Goal: Communication & Community: Answer question/provide support

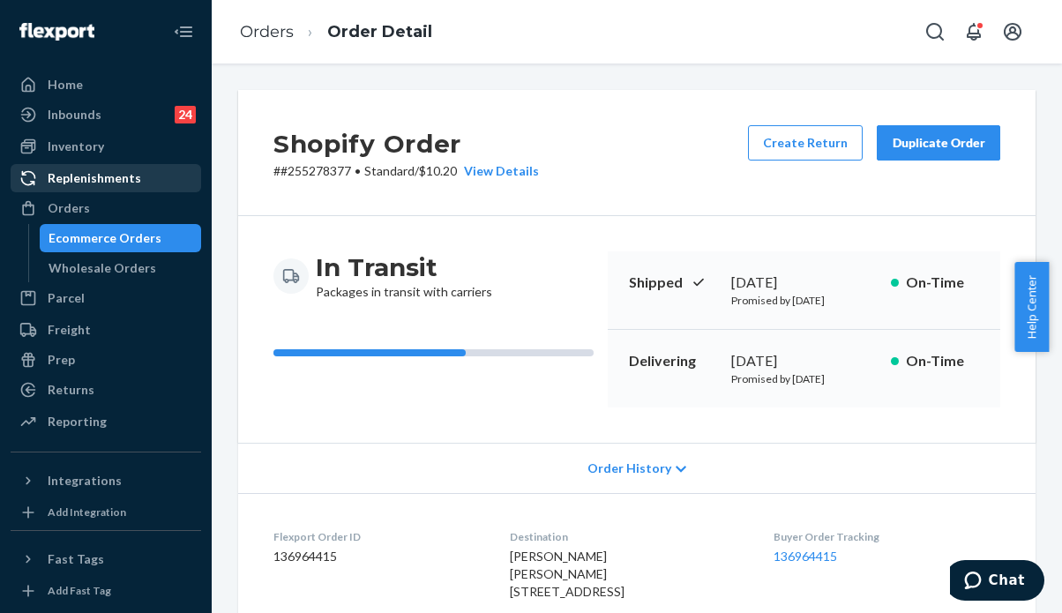
scroll to position [529, 0]
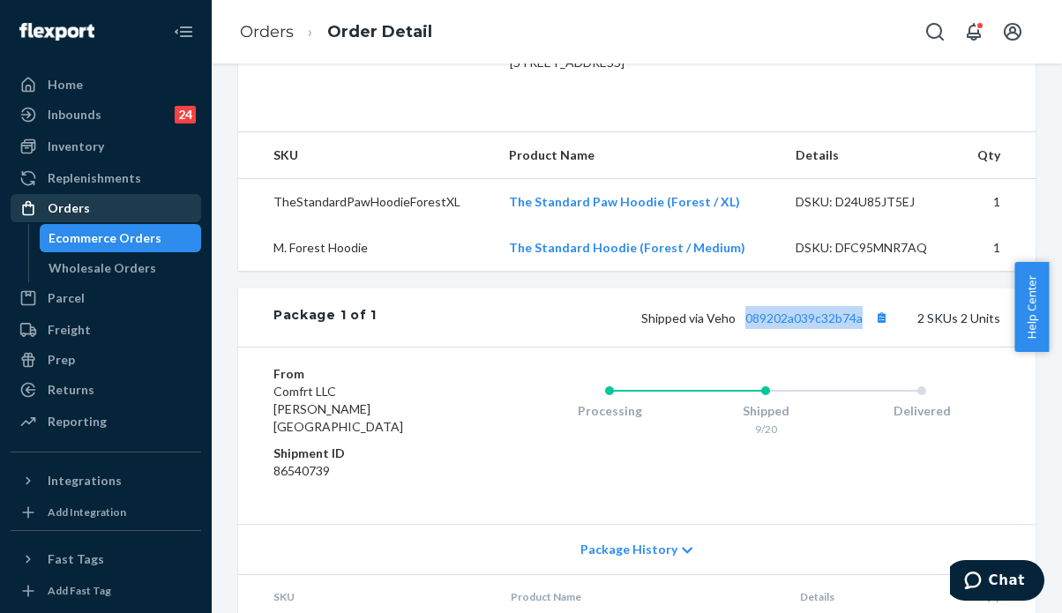
drag, startPoint x: 71, startPoint y: 211, endPoint x: 152, endPoint y: 201, distance: 80.8
click at [73, 210] on div "Orders" at bounding box center [69, 208] width 42 height 18
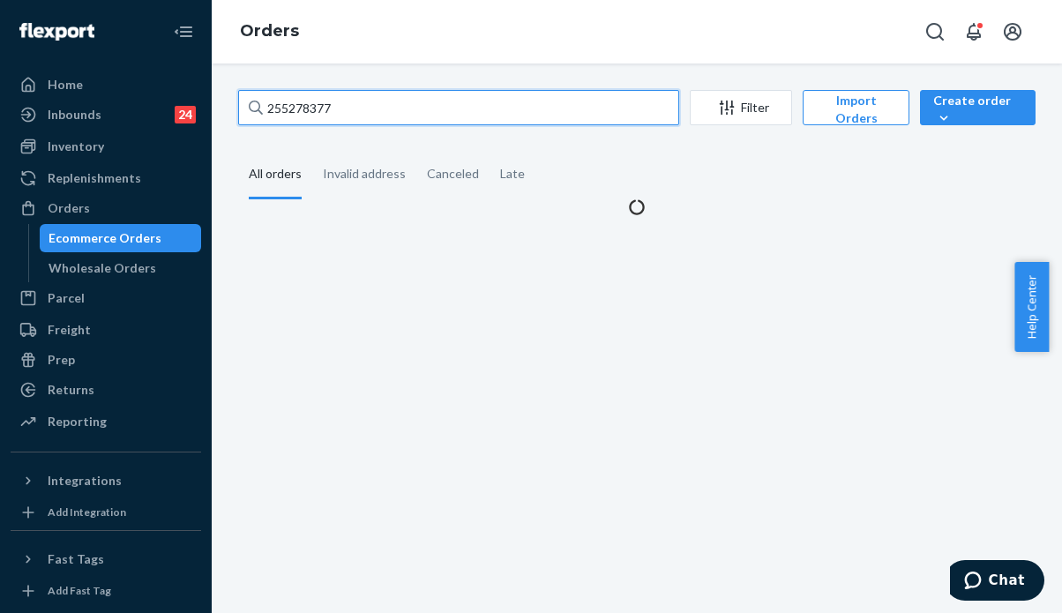
drag, startPoint x: 392, startPoint y: 112, endPoint x: 205, endPoint y: 97, distance: 188.4
click at [205, 97] on div "Home Inbounds 24 Shipping Plans Problems 24 Inventory Products Replenishments O…" at bounding box center [531, 306] width 1062 height 613
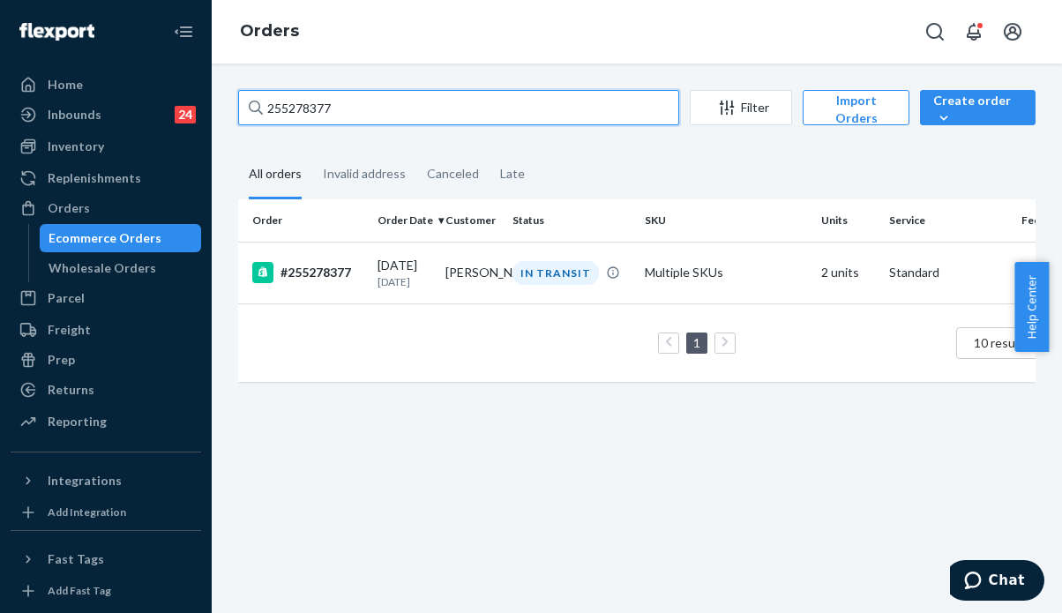
paste input "333766"
drag, startPoint x: 332, startPoint y: 107, endPoint x: 247, endPoint y: 100, distance: 84.9
click at [247, 100] on input "255333766" at bounding box center [458, 107] width 441 height 35
paste input "064427"
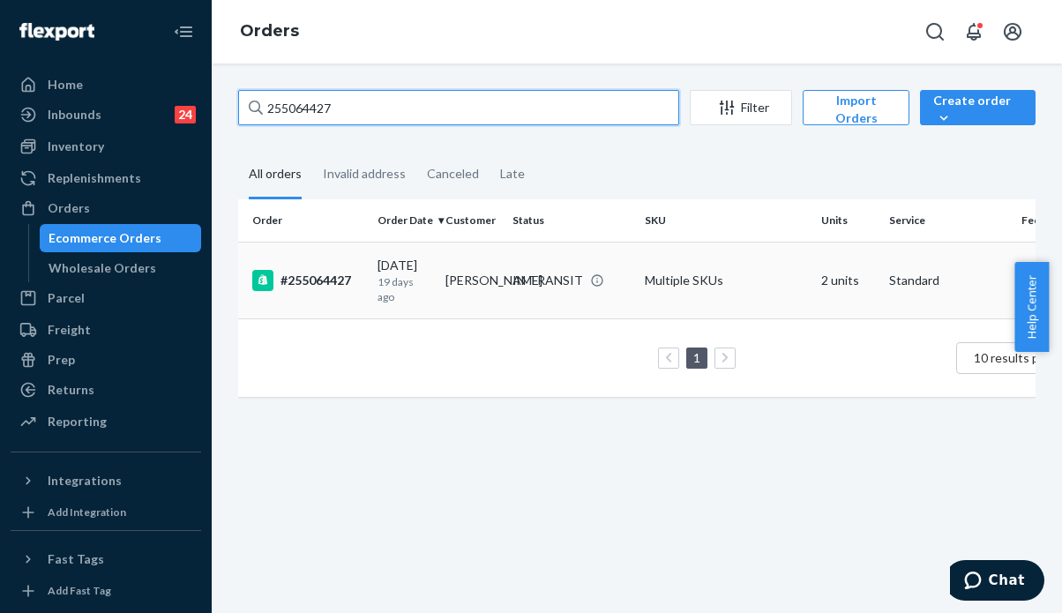
type input "255064427"
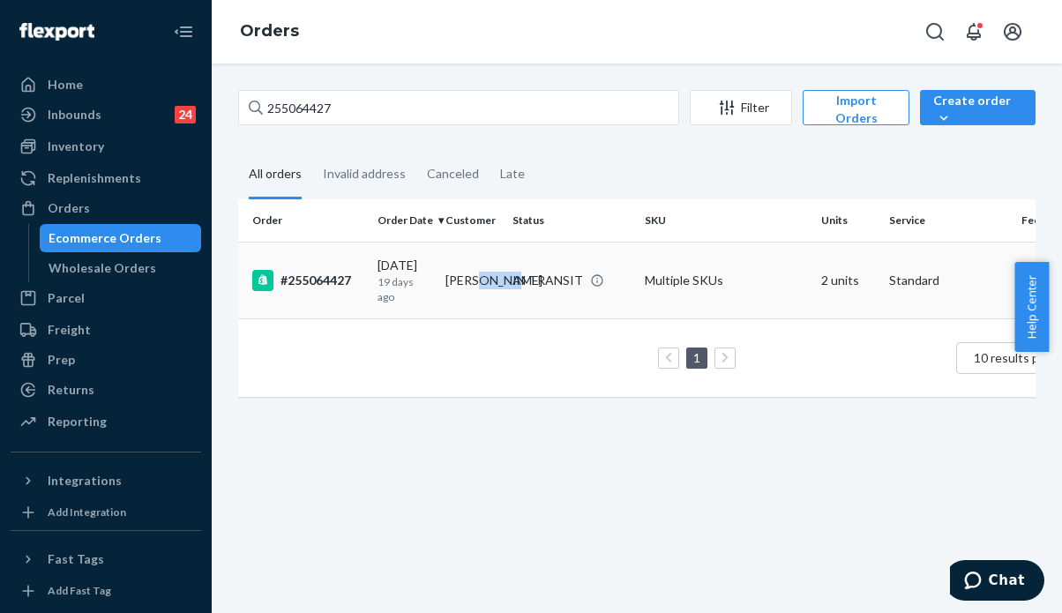
click at [500, 279] on td "[PERSON_NAME]" at bounding box center [472, 280] width 68 height 77
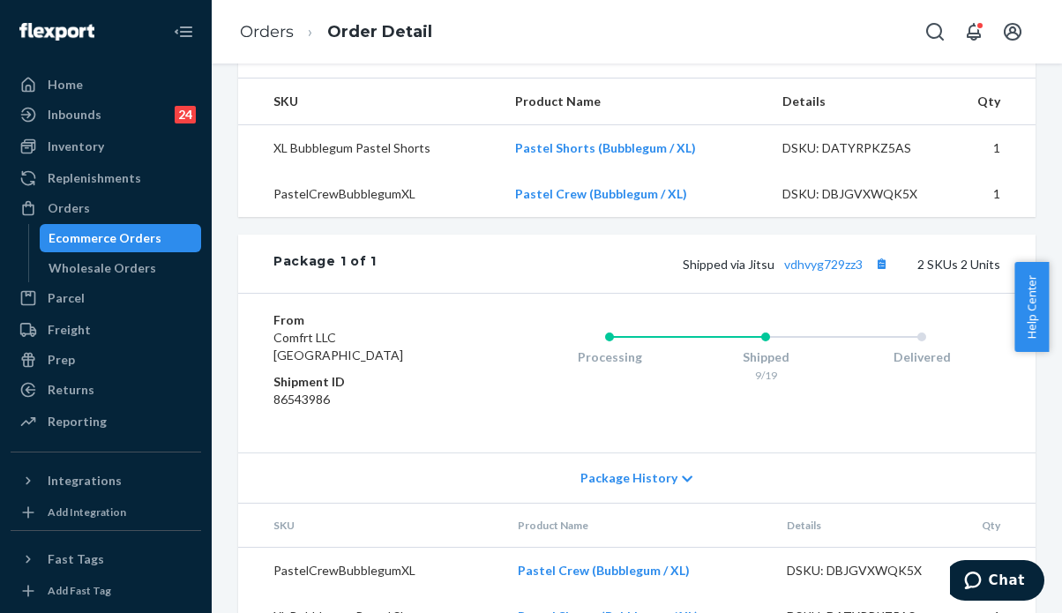
scroll to position [794, 0]
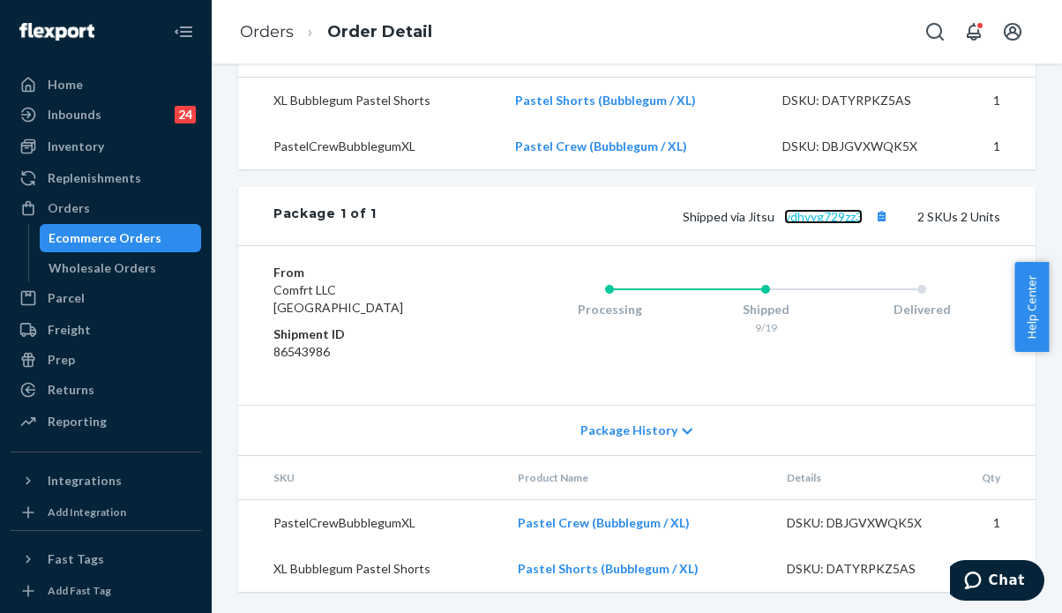
click at [810, 224] on link "vdhvyg729zz3" at bounding box center [823, 216] width 78 height 15
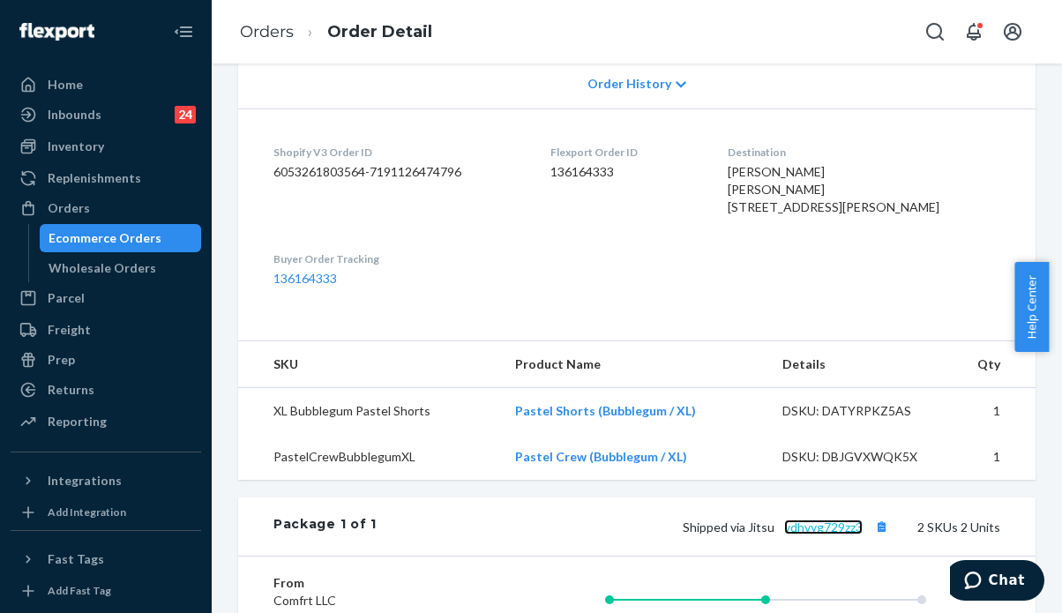
scroll to position [237, 0]
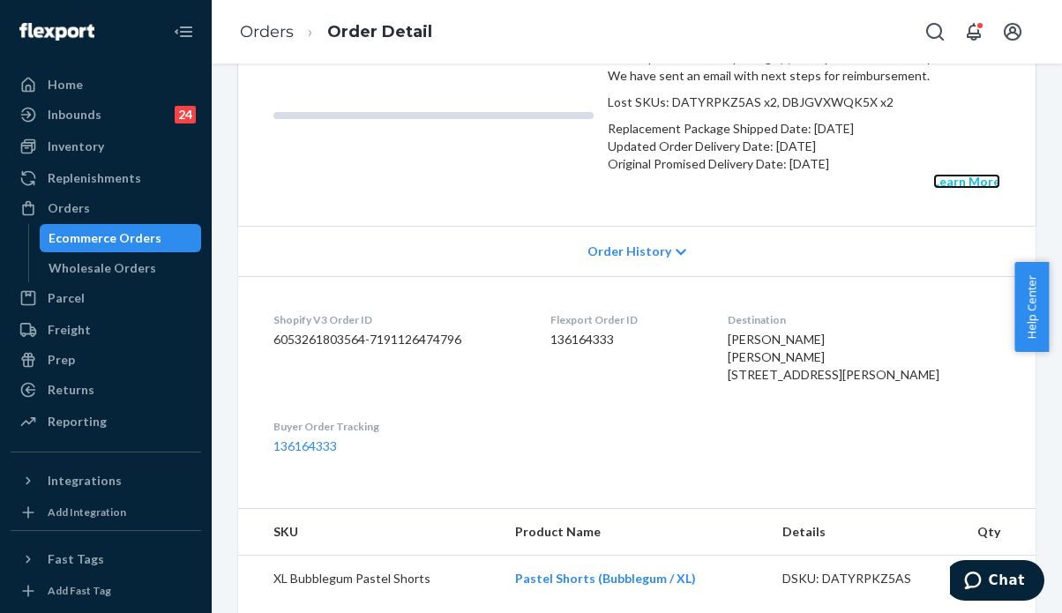
click at [949, 189] on link "Learn More" at bounding box center [966, 181] width 67 height 15
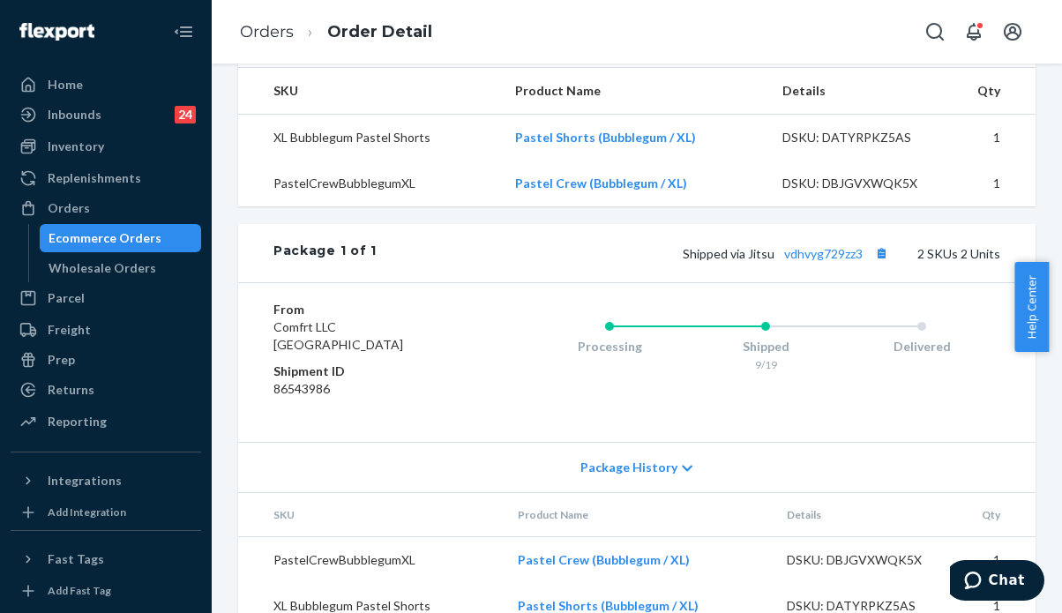
scroll to position [854, 0]
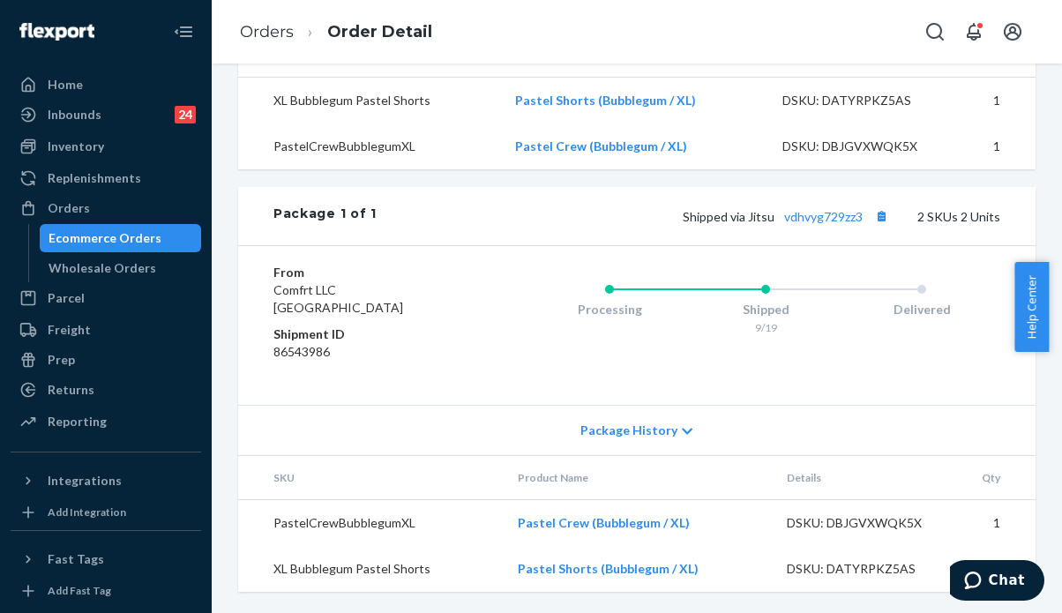
click at [625, 429] on span "Package History" at bounding box center [628, 430] width 97 height 18
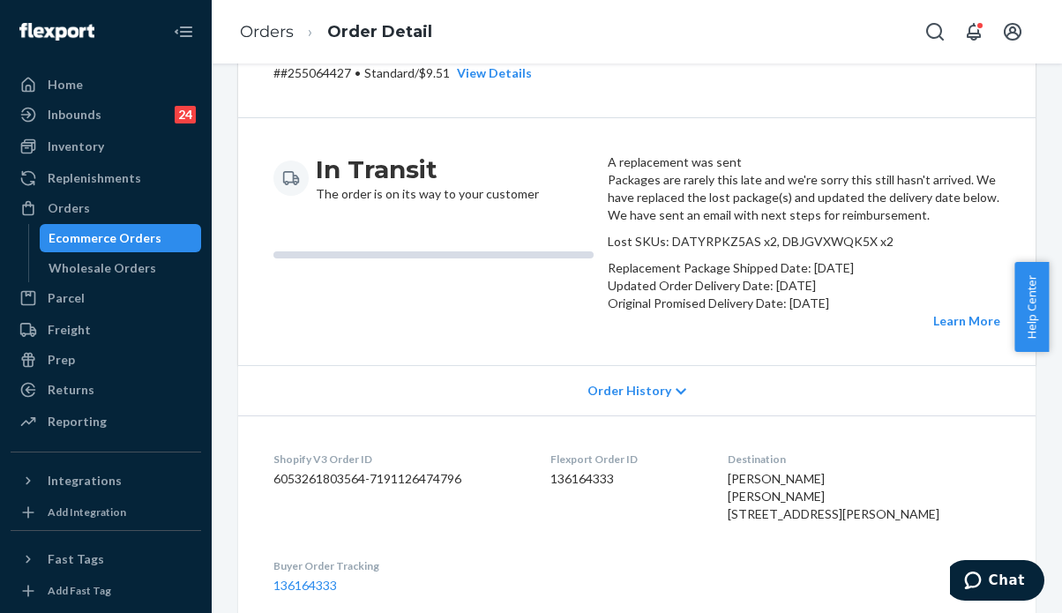
scroll to position [86, 0]
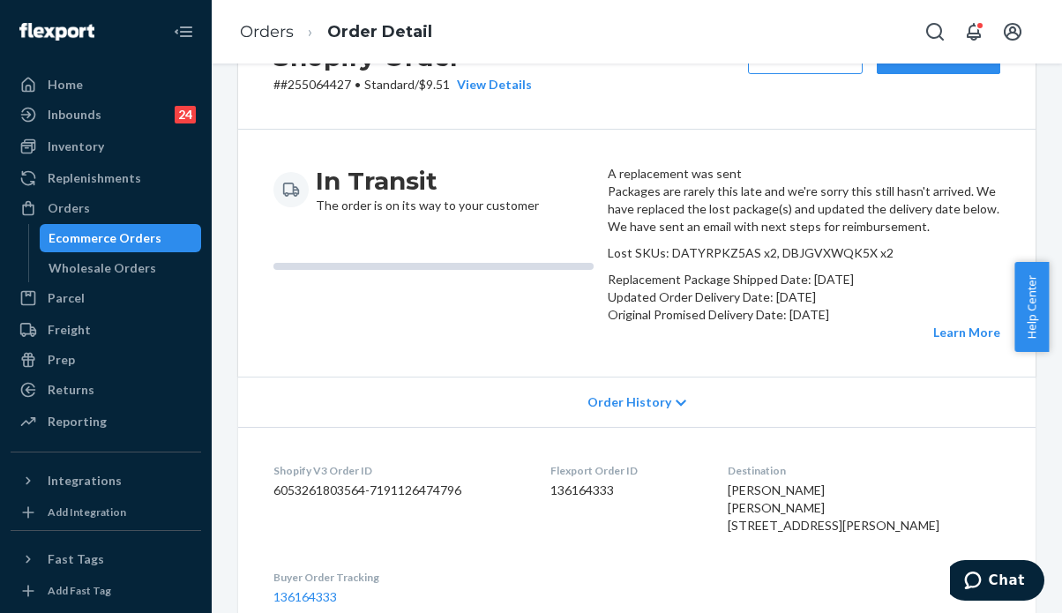
click at [784, 262] on p "Lost SKUs: DATYRPKZ5AS x2, DBJGVXWQK5X x2" at bounding box center [804, 253] width 392 height 18
click at [635, 411] on span "Order History" at bounding box center [629, 402] width 84 height 18
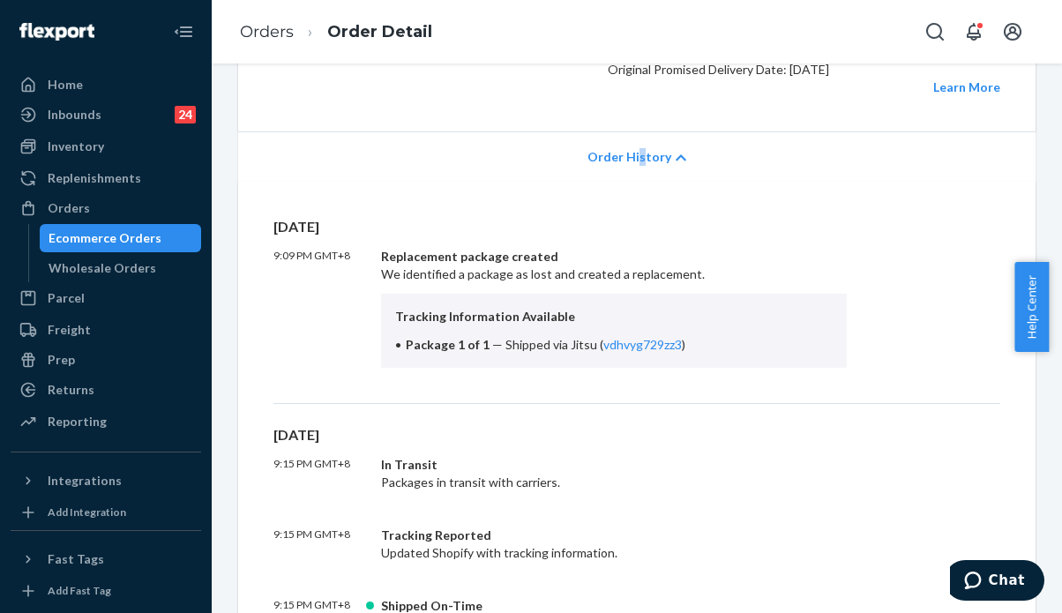
scroll to position [351, 0]
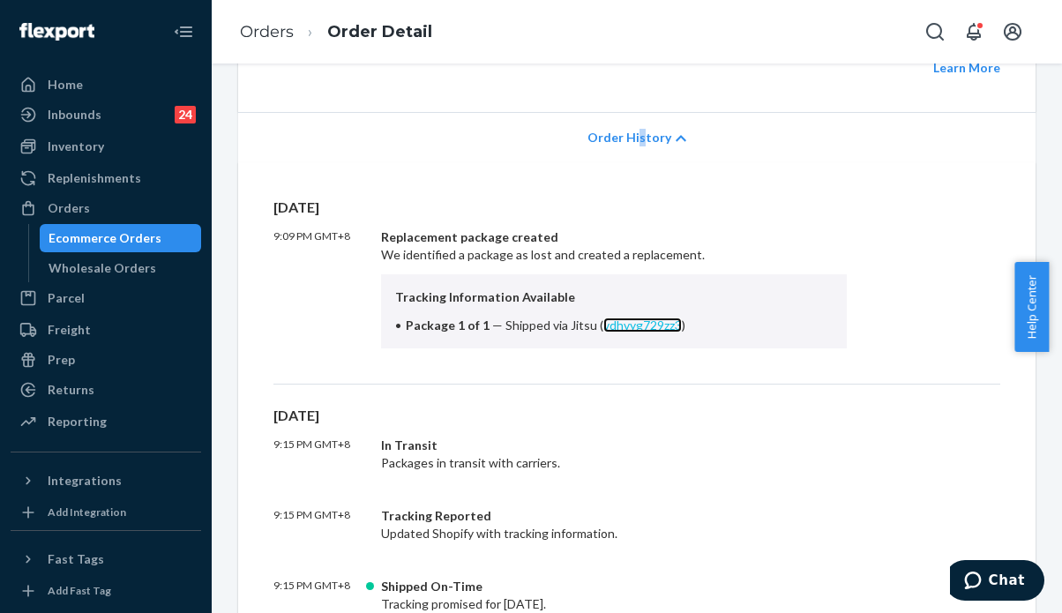
click at [628, 332] on link "vdhvyg729zz3" at bounding box center [642, 324] width 78 height 15
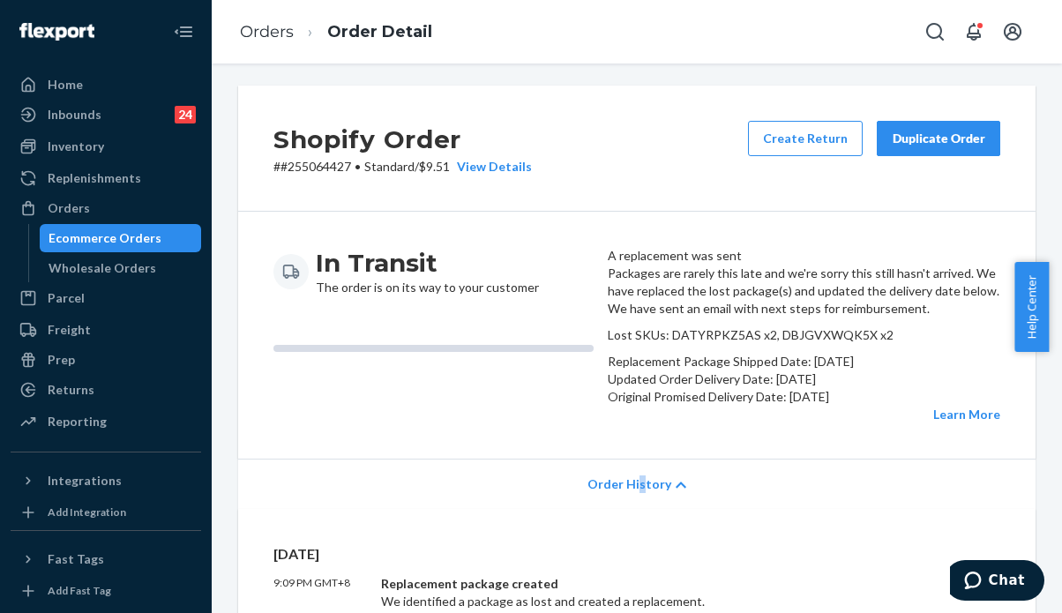
scroll to position [0, 0]
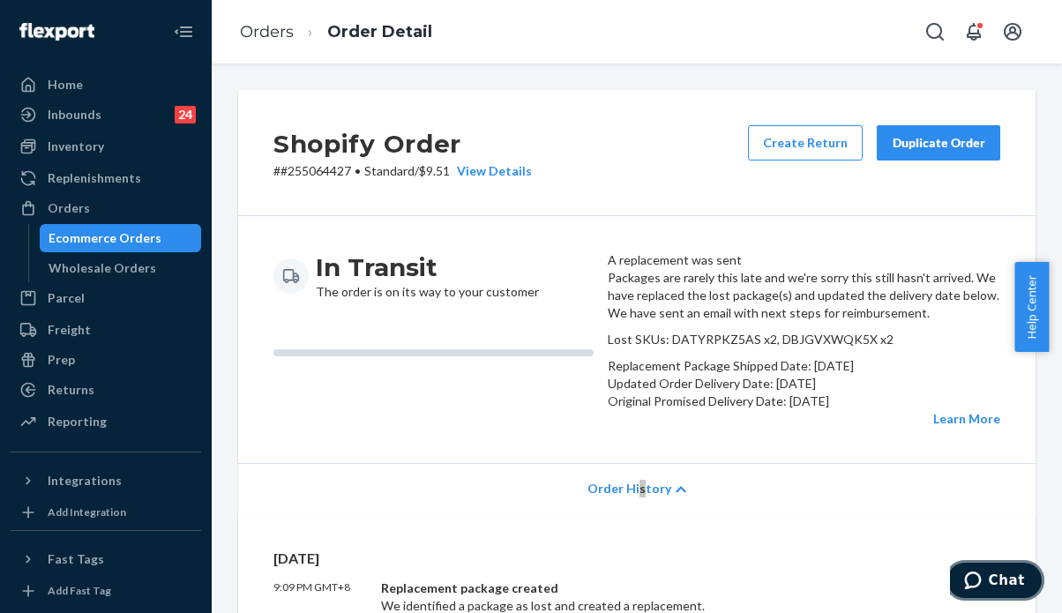
click at [994, 588] on span "Chat" at bounding box center [1006, 580] width 36 height 16
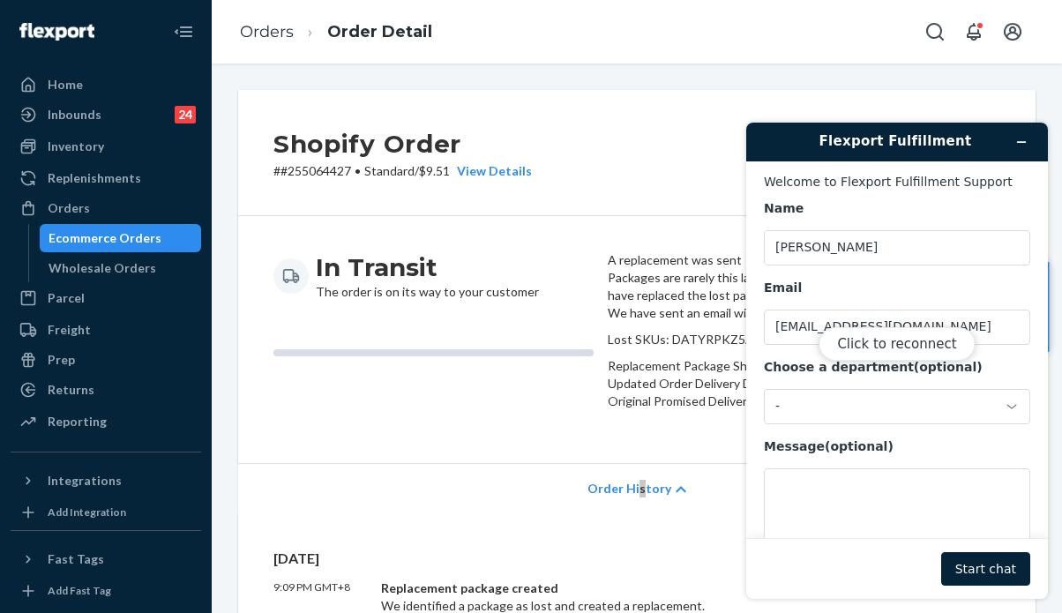
click at [816, 497] on div "Click to reconnect" at bounding box center [897, 361] width 302 height 476
click at [883, 341] on button "Click to reconnect" at bounding box center [896, 344] width 156 height 34
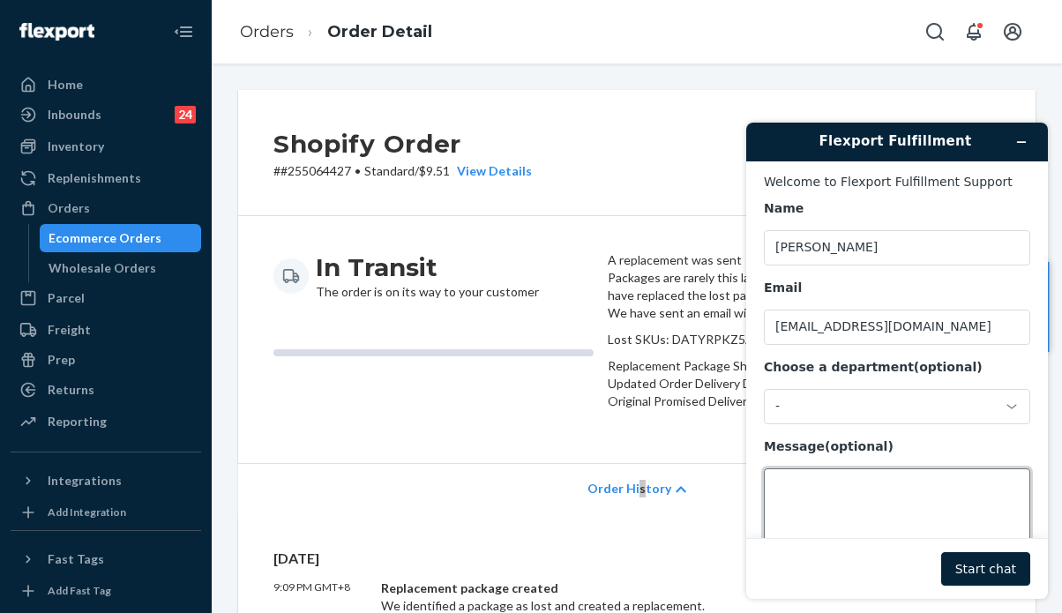
click at [799, 511] on textarea "Message (optional)" at bounding box center [897, 517] width 266 height 99
type textarea "I"
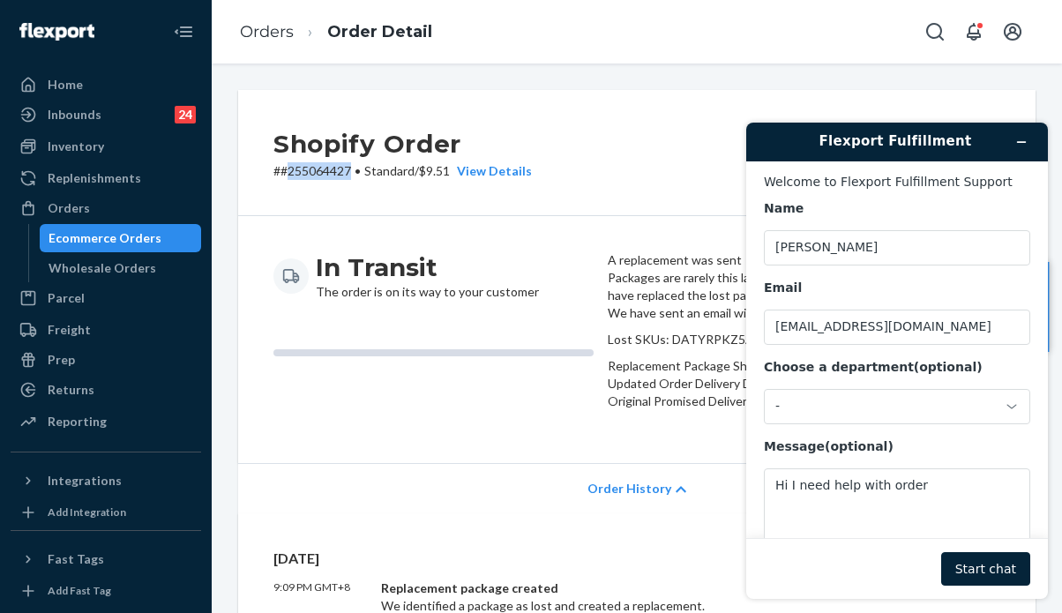
drag, startPoint x: 351, startPoint y: 175, endPoint x: 286, endPoint y: 172, distance: 65.3
click at [286, 172] on p "# #255064427 • Standard / $9.51 View Details" at bounding box center [402, 171] width 258 height 18
copy p "255064427"
click at [938, 488] on textarea "Hi I need help with order" at bounding box center [897, 517] width 266 height 99
paste textarea "255064427"
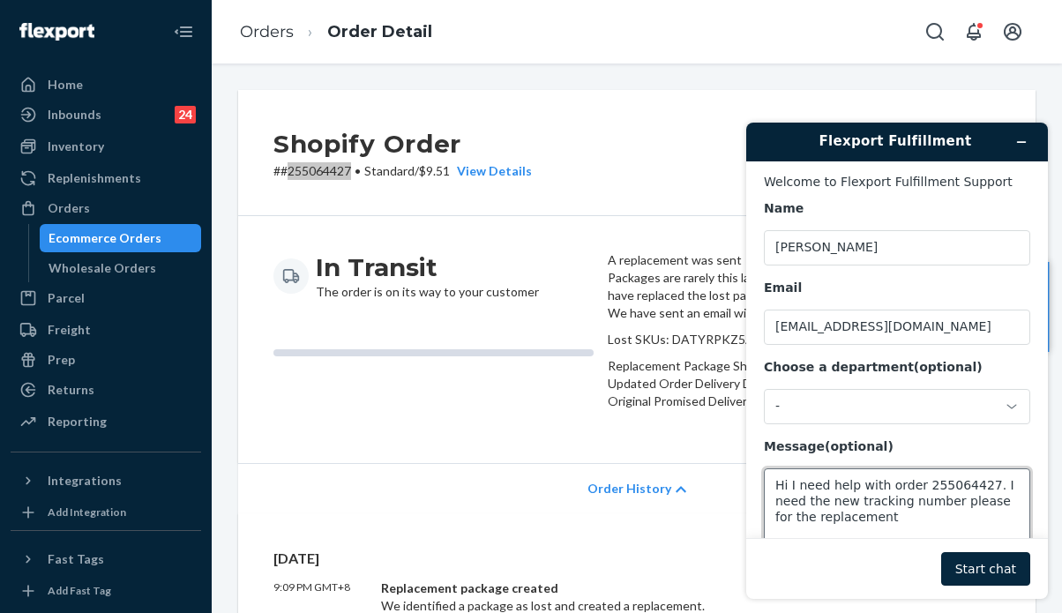
type textarea "Hi I need help with order 255064427. I need the new tracking number please for …"
click at [991, 567] on button "Start chat" at bounding box center [985, 569] width 89 height 34
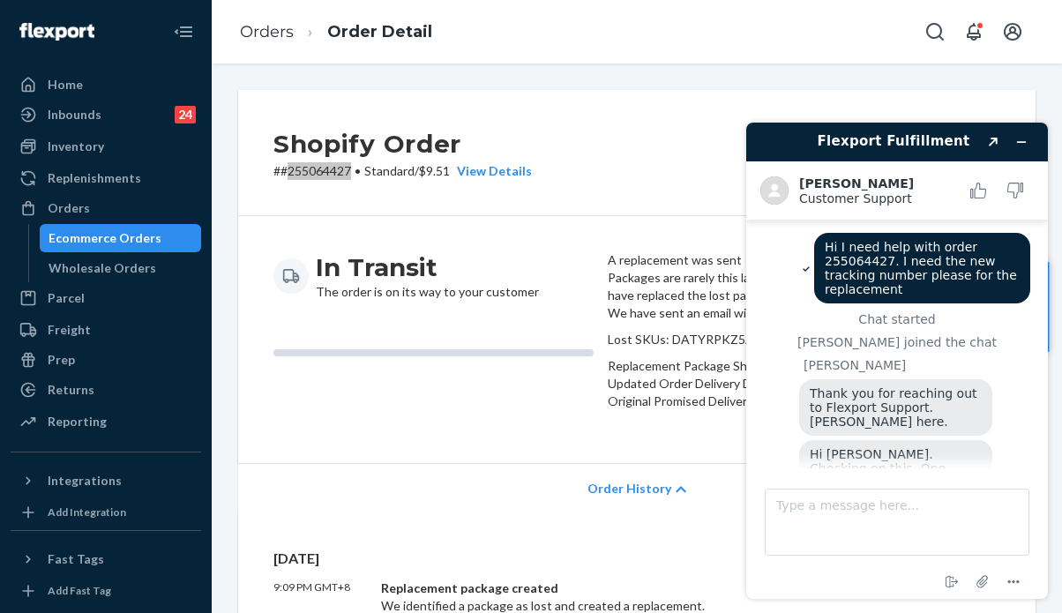
scroll to position [75, 0]
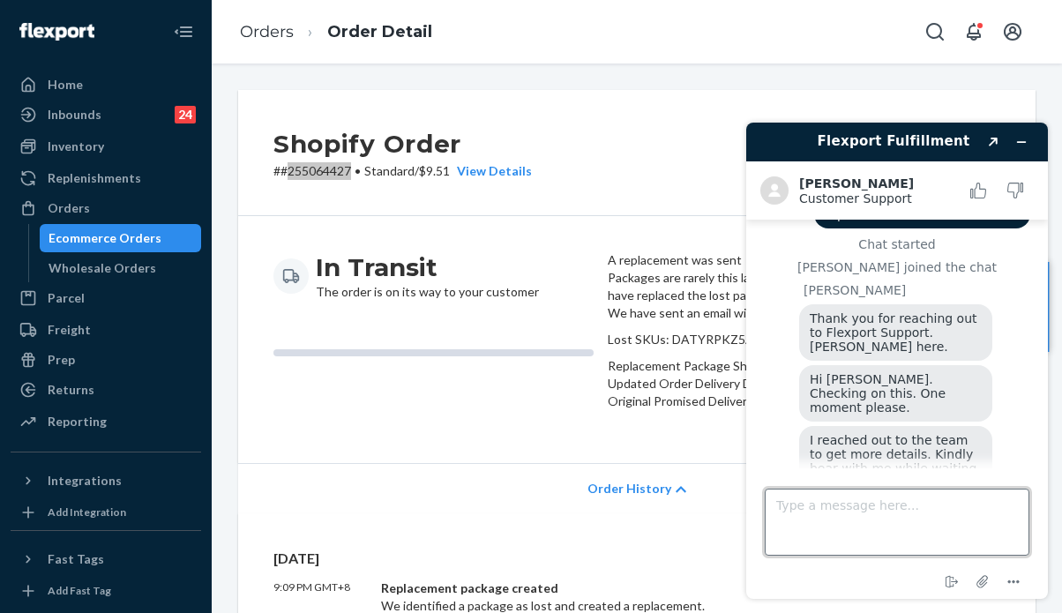
click at [806, 514] on textarea "Type a message here..." at bounding box center [896, 521] width 265 height 67
type textarea "Thank you, I'll wait"
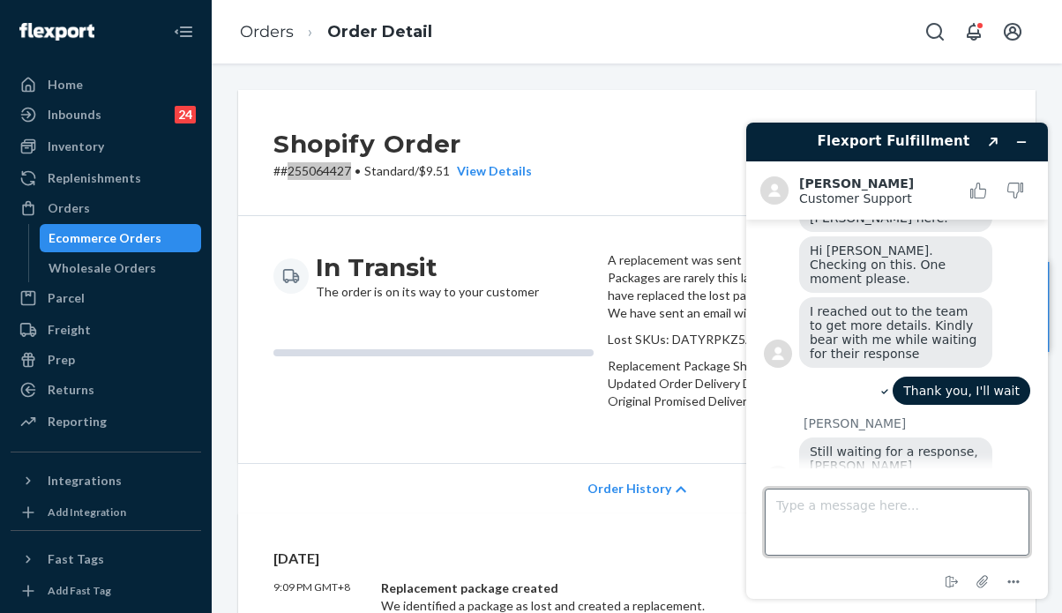
scroll to position [204, 0]
click at [854, 524] on textarea "Type a message here..." at bounding box center [896, 521] width 265 height 67
type textarea "NP"
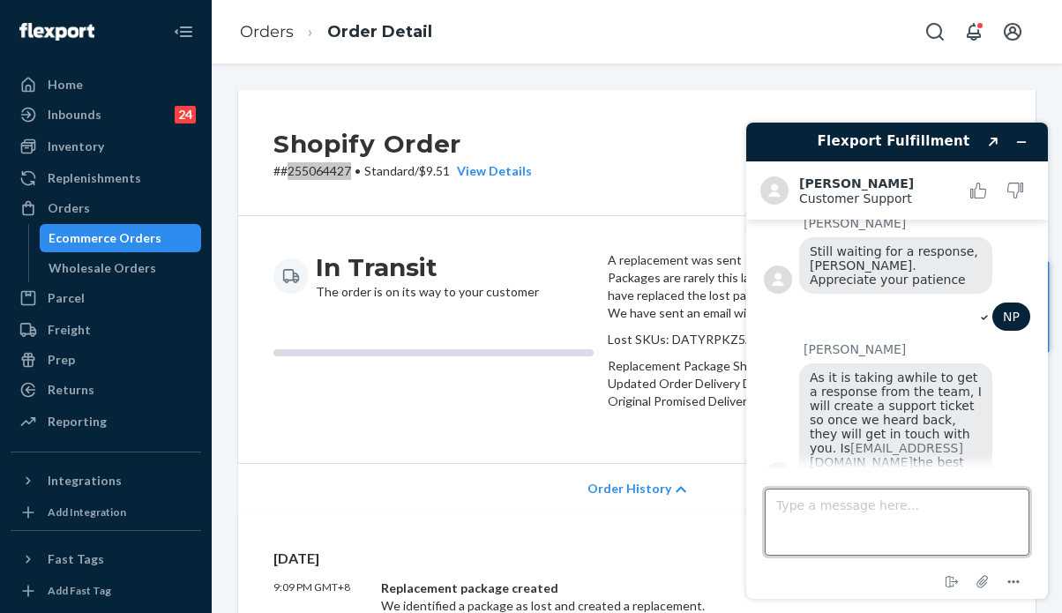
scroll to position [402, 0]
click at [853, 528] on textarea "Type a message here..." at bounding box center [896, 521] width 265 height 67
type textarea "yes. Thanks"
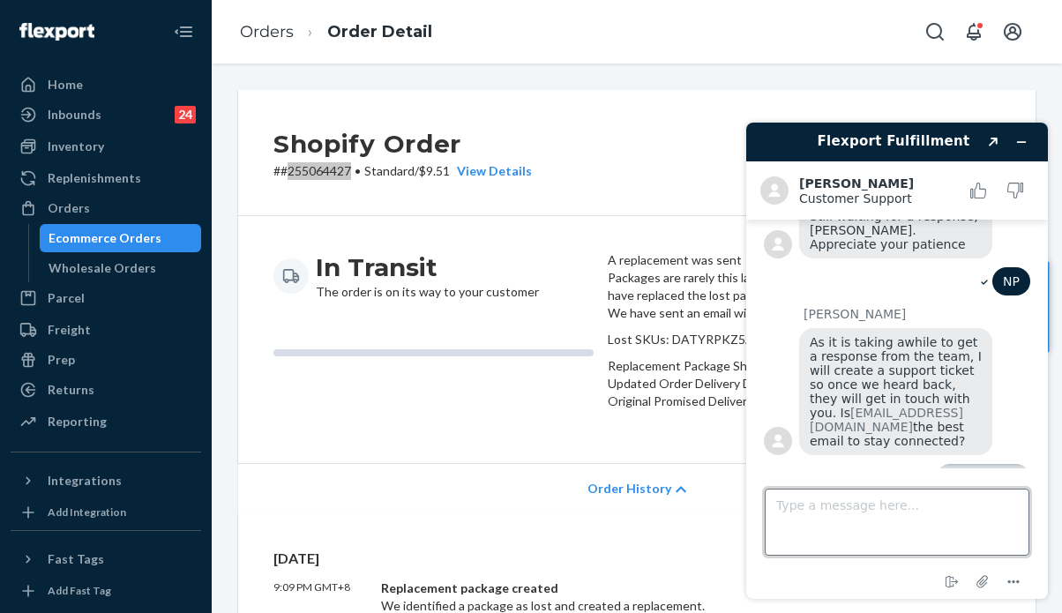
scroll to position [587, 0]
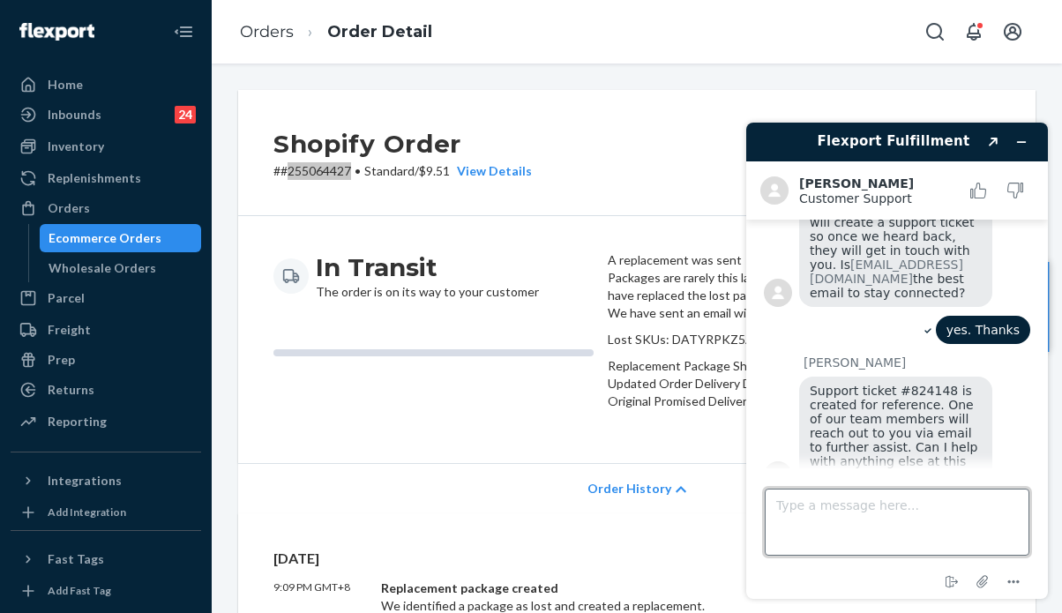
click at [829, 510] on textarea "Type a message here..." at bounding box center [896, 521] width 265 height 67
type textarea "okay thank you"
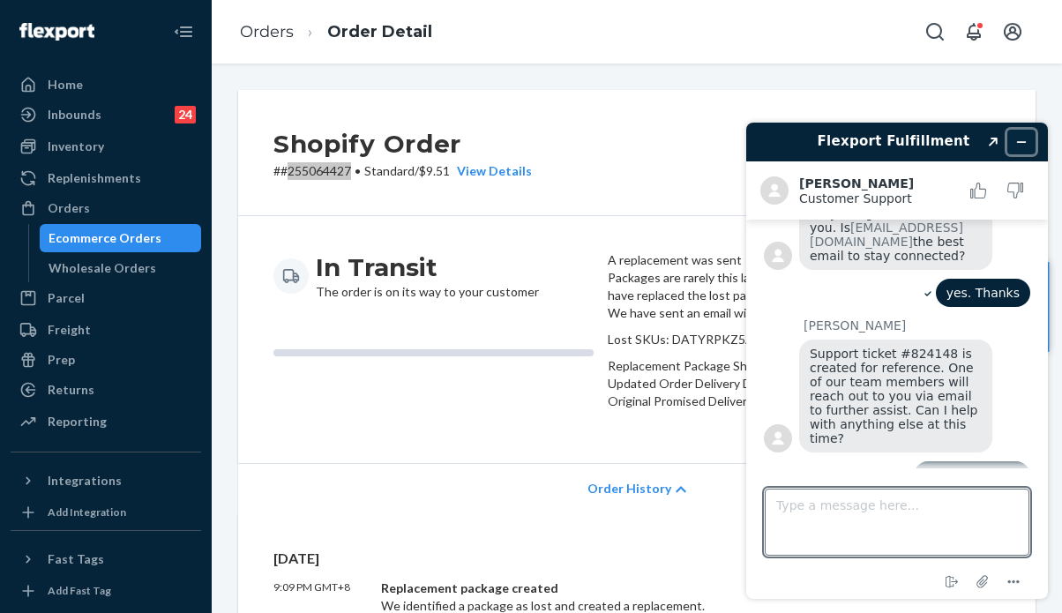
click at [1019, 137] on icon "Minimize widget" at bounding box center [1021, 142] width 12 height 12
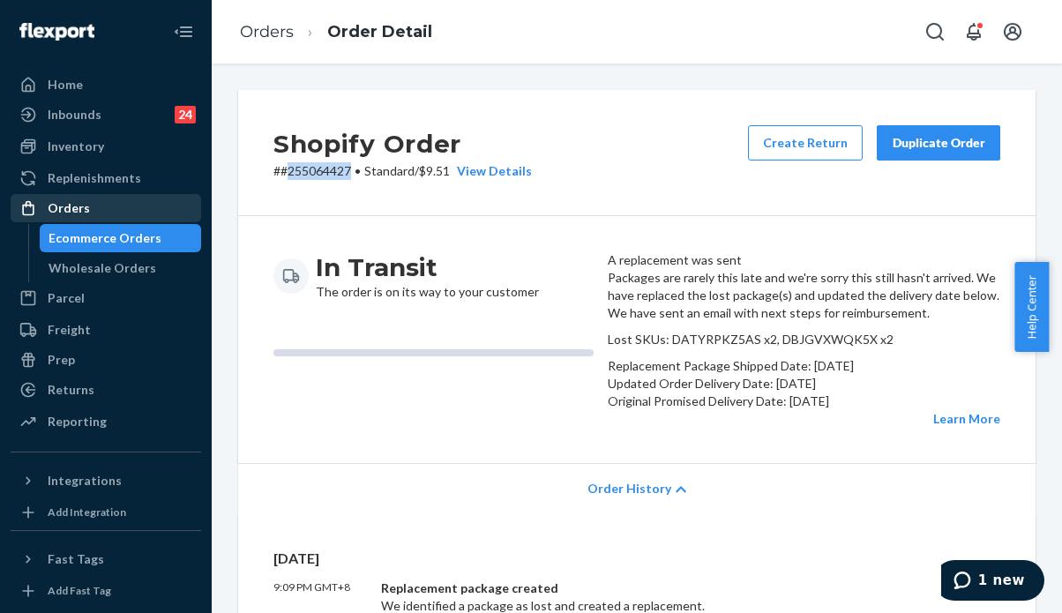
drag, startPoint x: 71, startPoint y: 207, endPoint x: 93, endPoint y: 205, distance: 22.1
click at [72, 207] on div "Orders" at bounding box center [69, 208] width 42 height 18
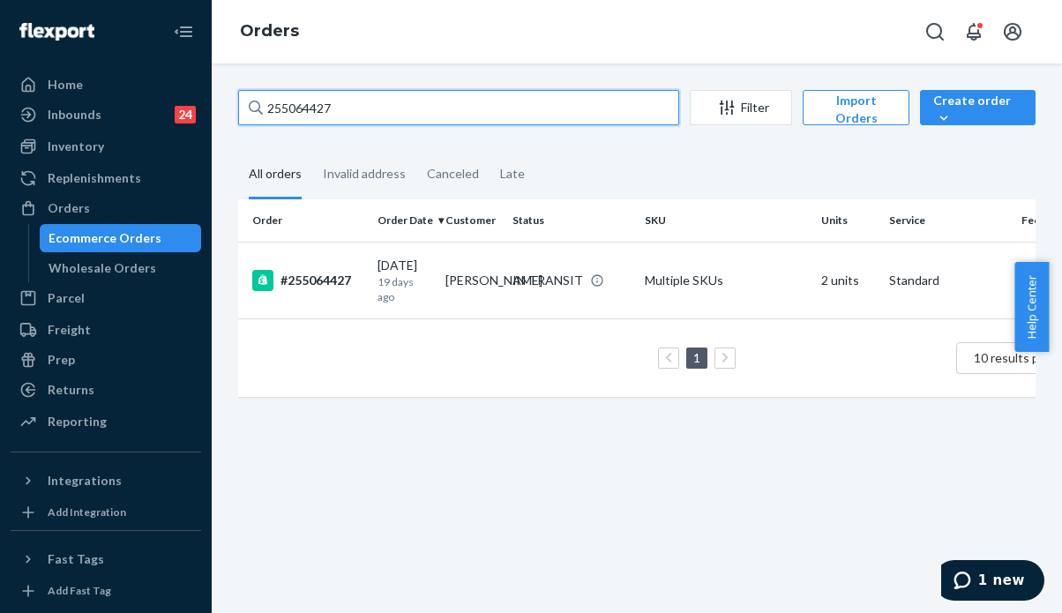
drag, startPoint x: 340, startPoint y: 104, endPoint x: 247, endPoint y: 102, distance: 93.5
click at [247, 102] on input "255064427" at bounding box center [458, 107] width 441 height 35
paste input "RKWJOSGHEG"
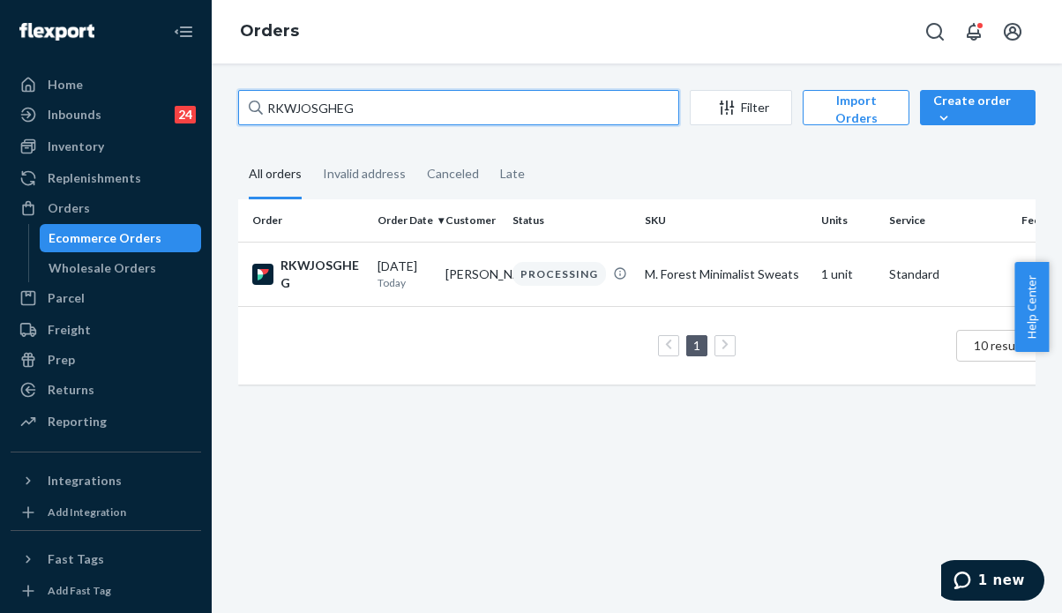
type input "RKWJOSGHEG"
